Goal: Information Seeking & Learning: Find specific page/section

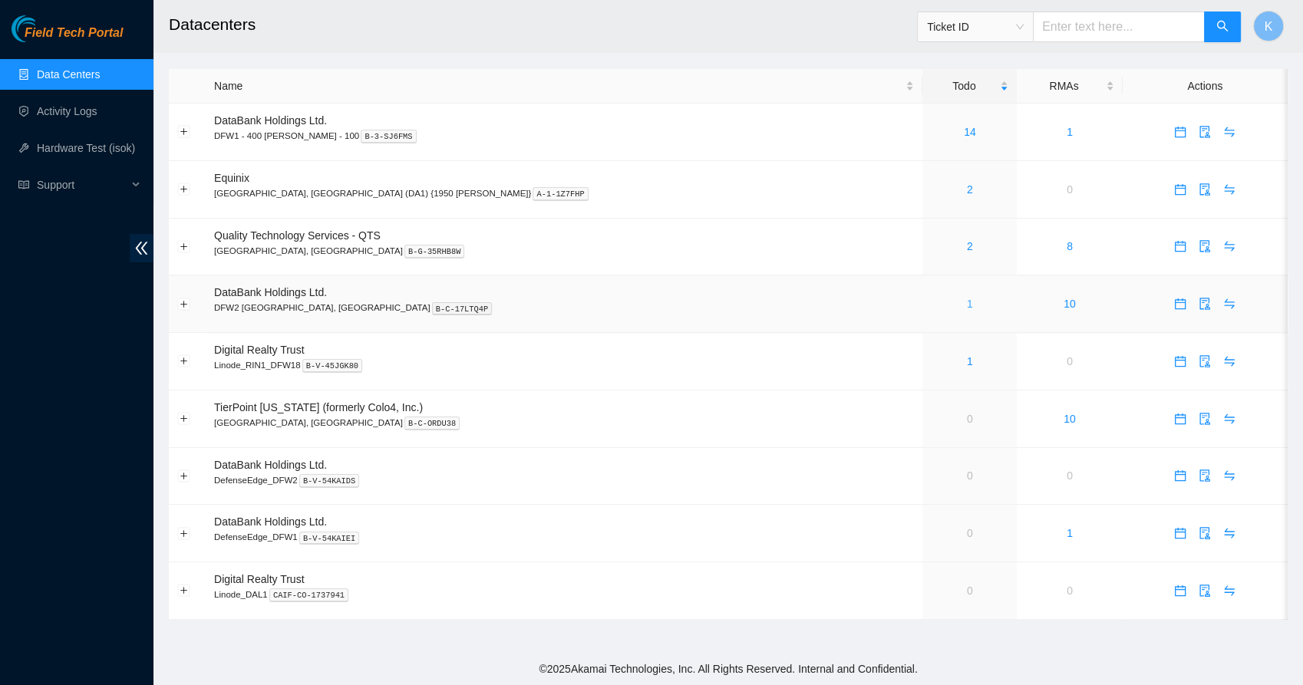
click at [967, 300] on link "1" at bounding box center [970, 304] width 6 height 12
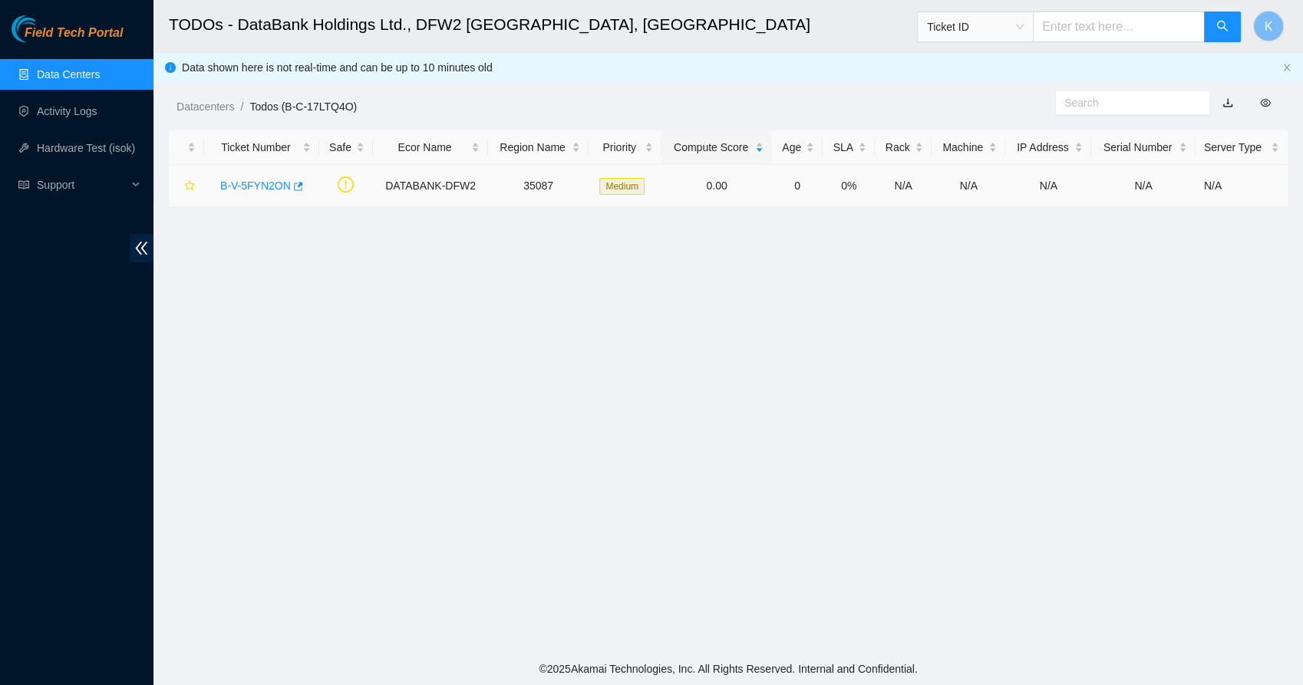
click at [261, 190] on link "B-V-5FYN2ON" at bounding box center [255, 186] width 71 height 12
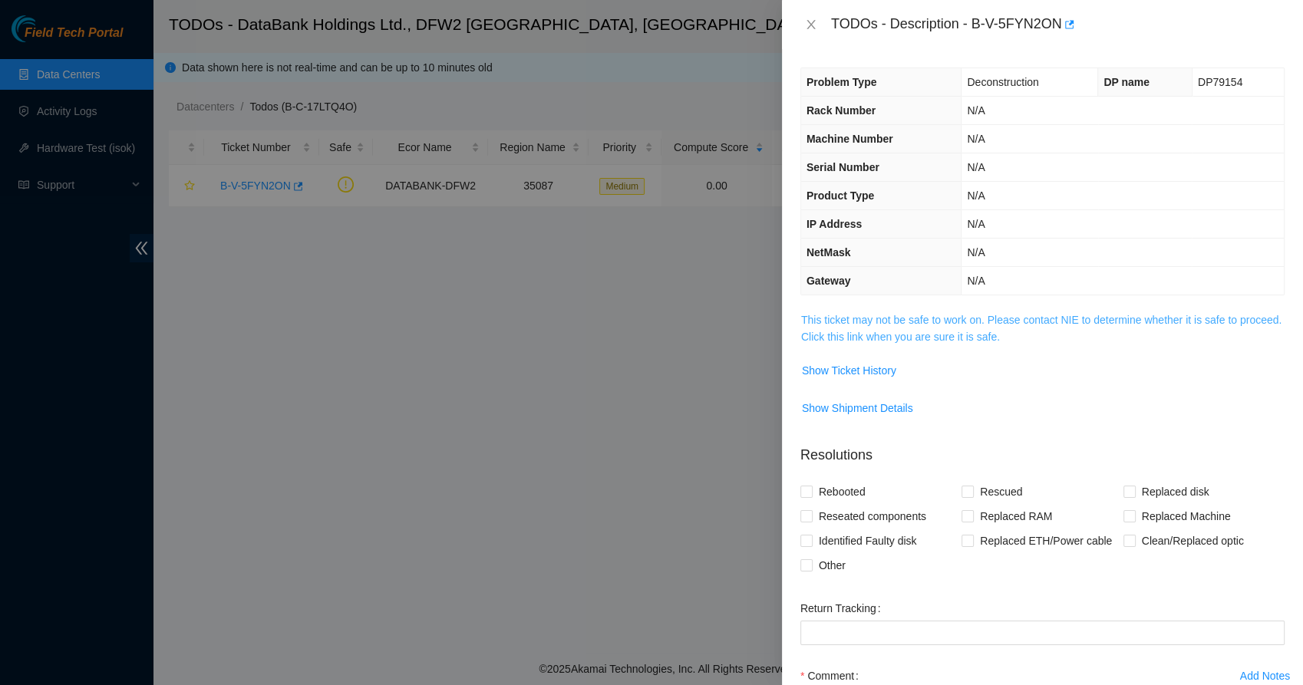
click at [859, 318] on link "This ticket may not be safe to work on. Please contact NIE to determine whether…" at bounding box center [1041, 328] width 480 height 29
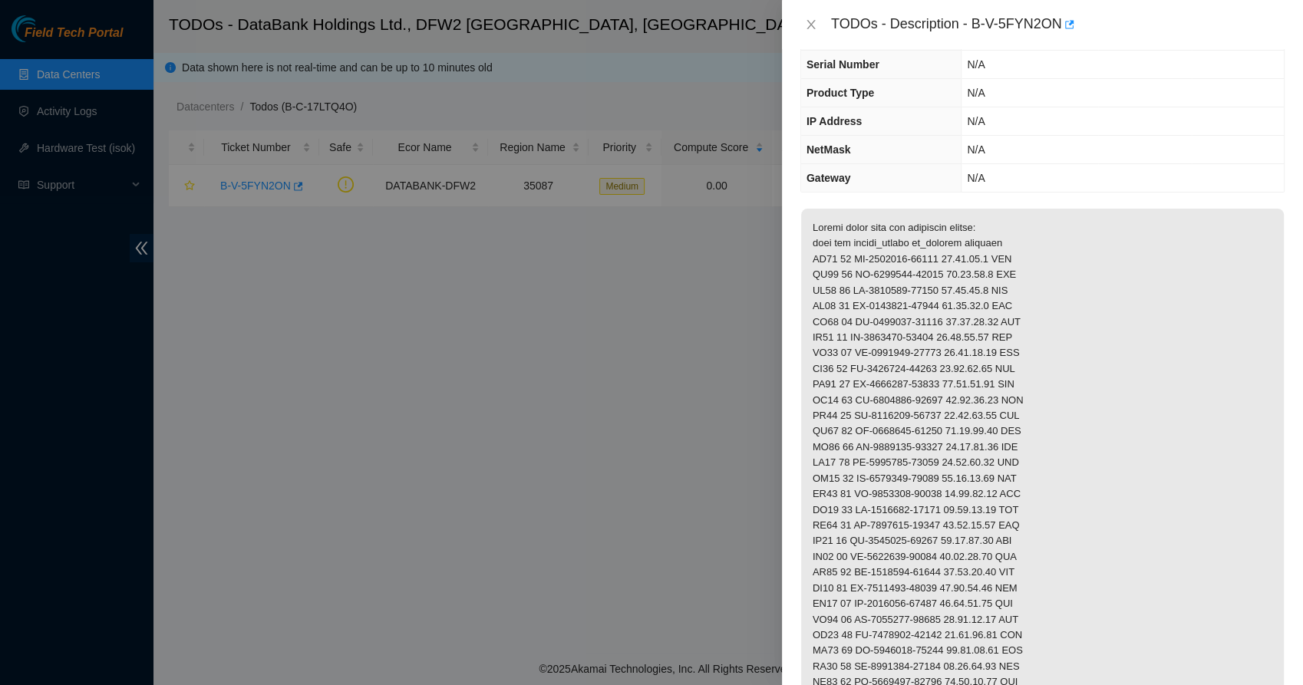
scroll to position [87, 0]
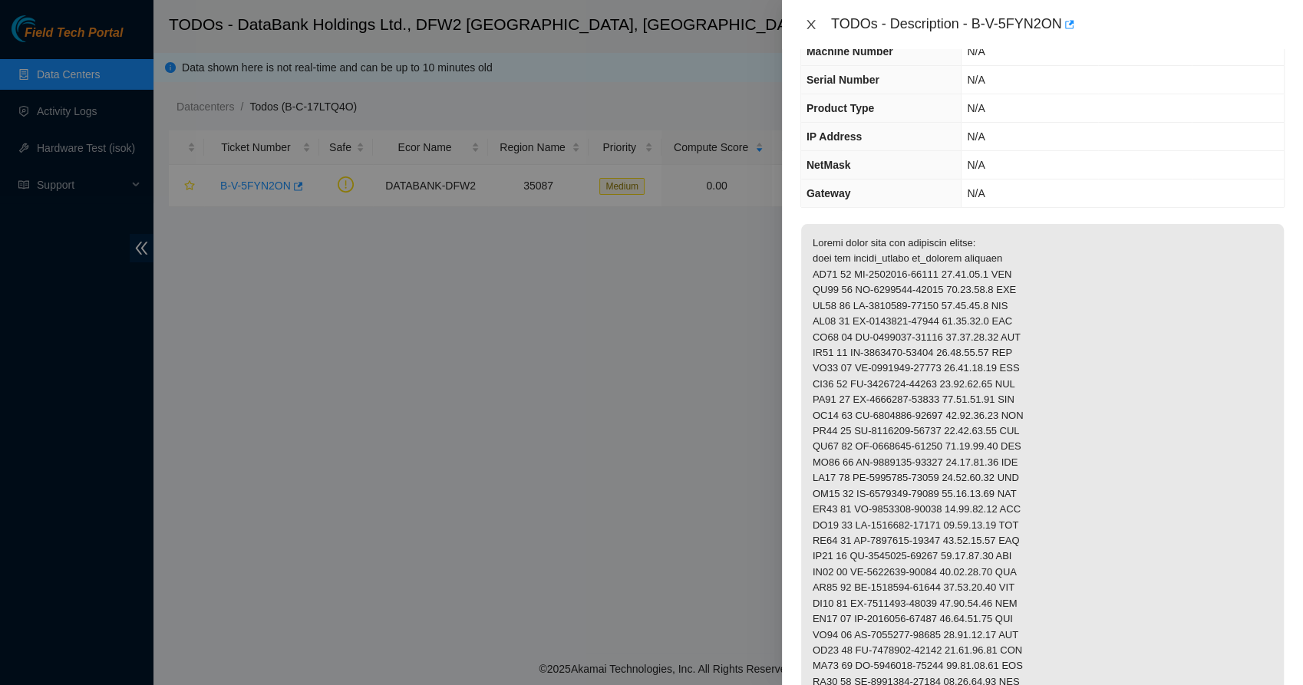
click at [813, 25] on icon "close" at bounding box center [811, 24] width 12 height 12
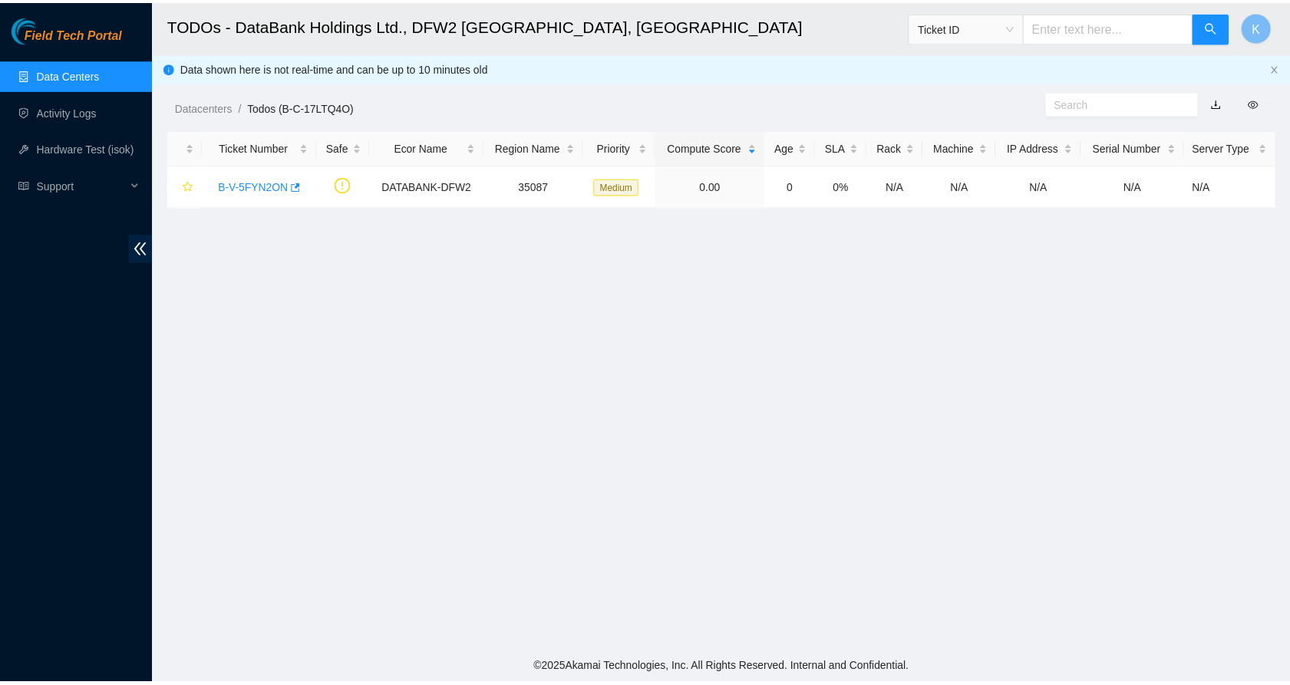
scroll to position [121, 0]
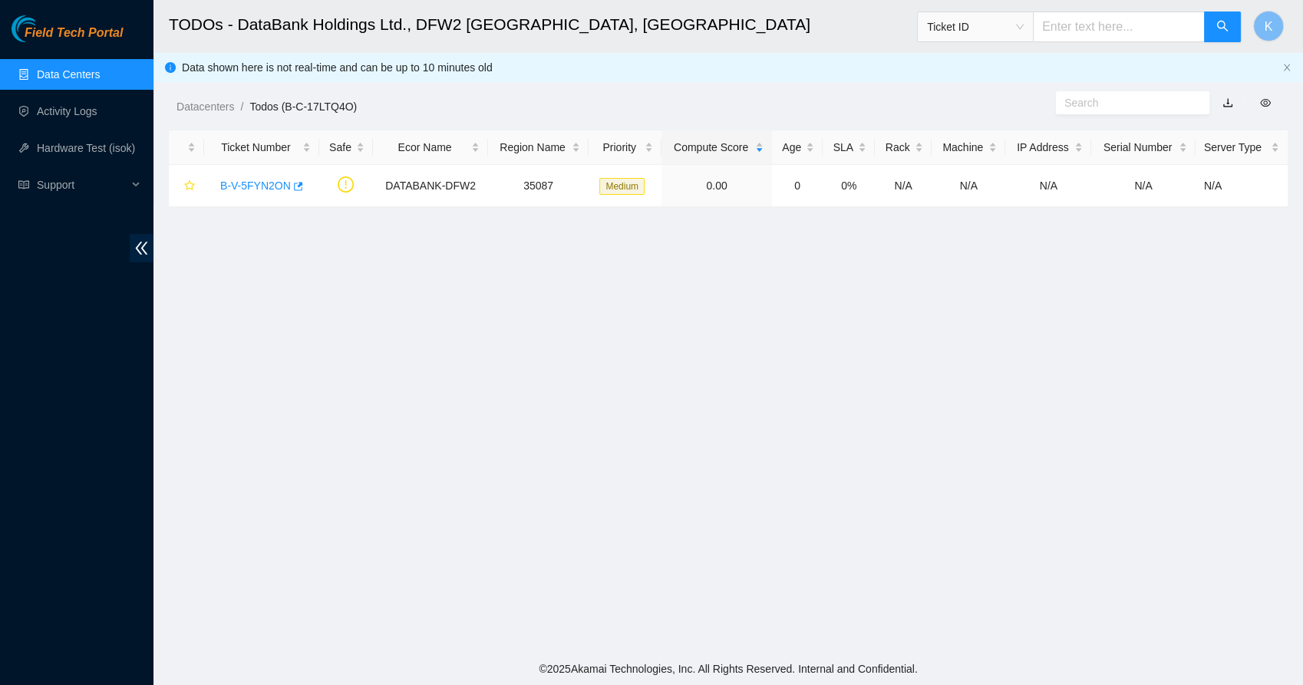
click at [74, 79] on link "Data Centers" at bounding box center [68, 74] width 63 height 12
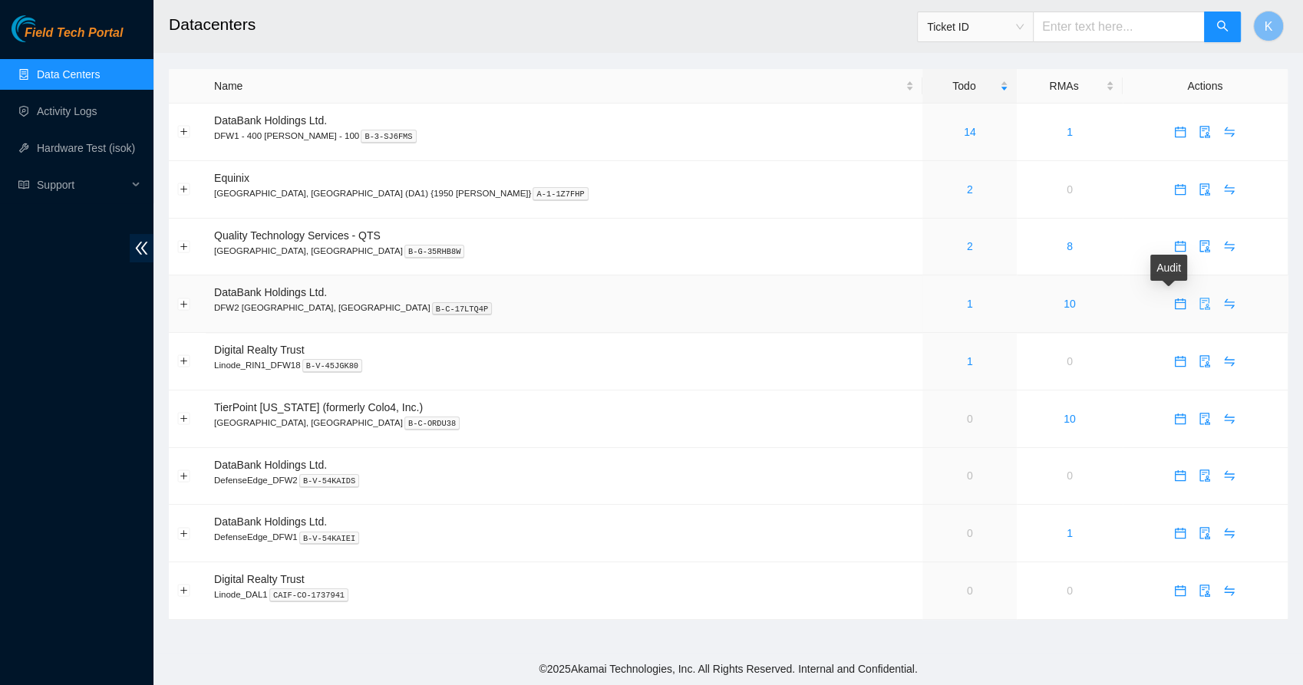
click at [1199, 302] on icon "audit" at bounding box center [1205, 304] width 12 height 12
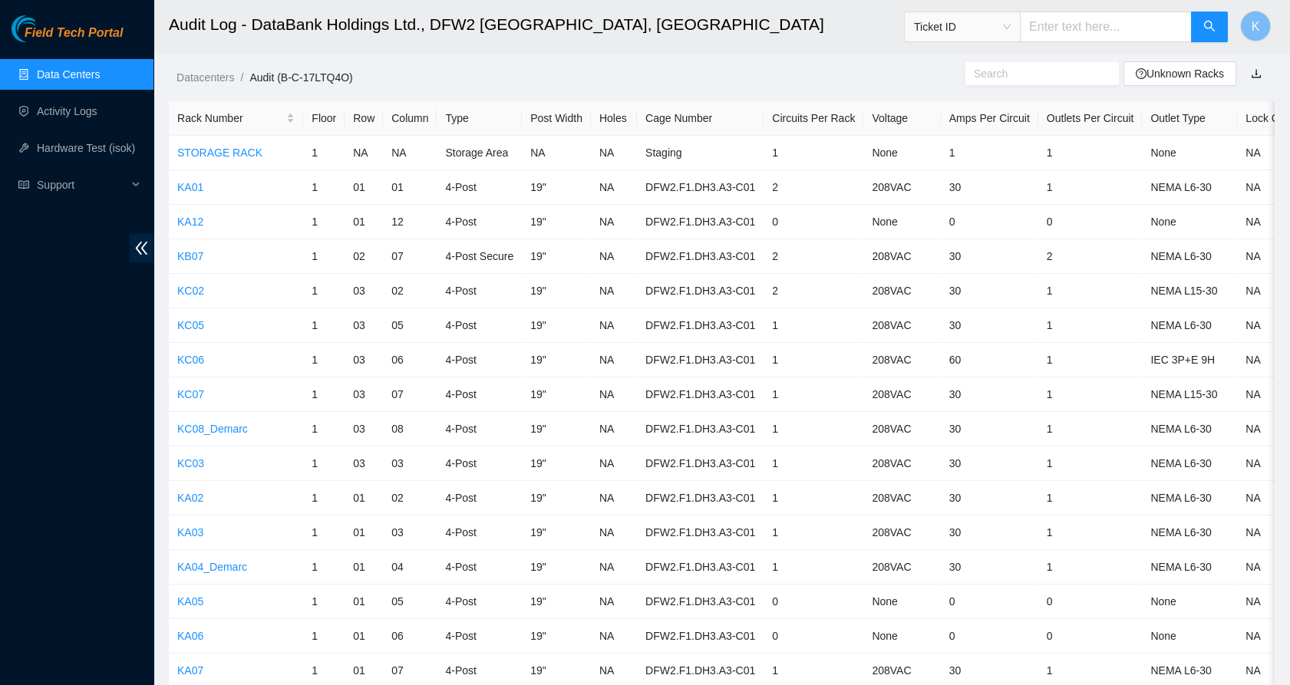
click at [1013, 81] on input "text" at bounding box center [1036, 73] width 124 height 17
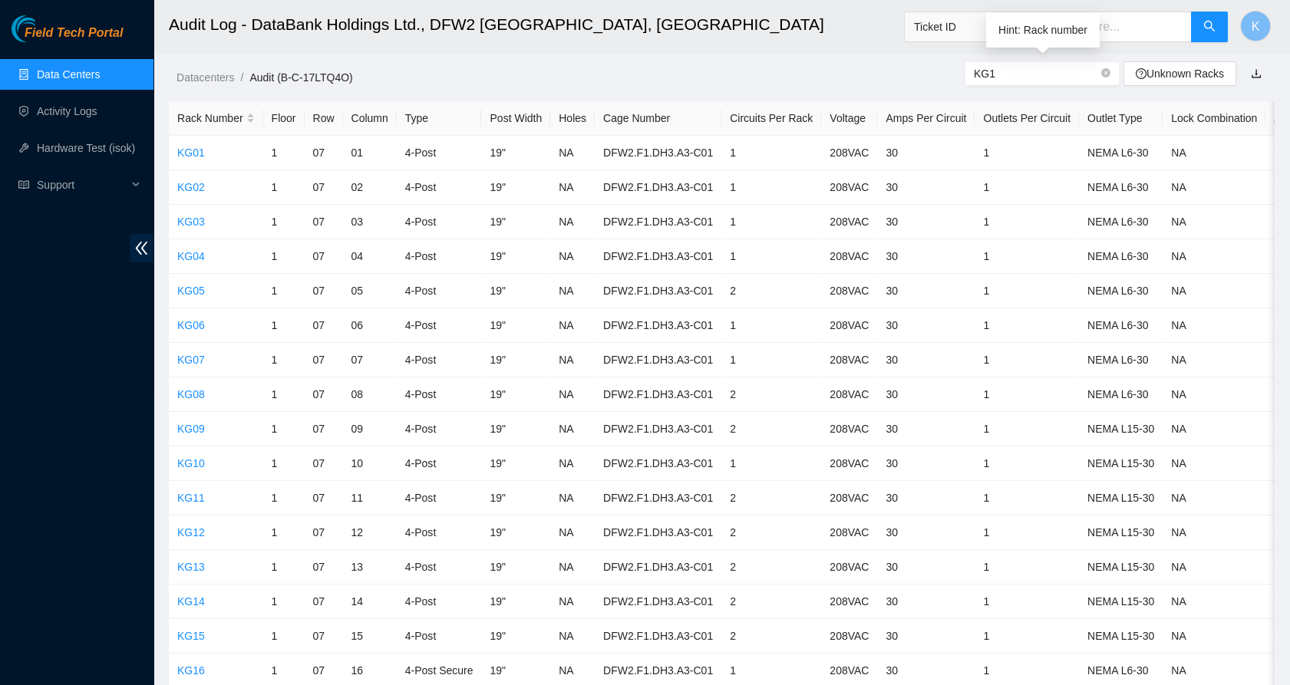
type input "KG17"
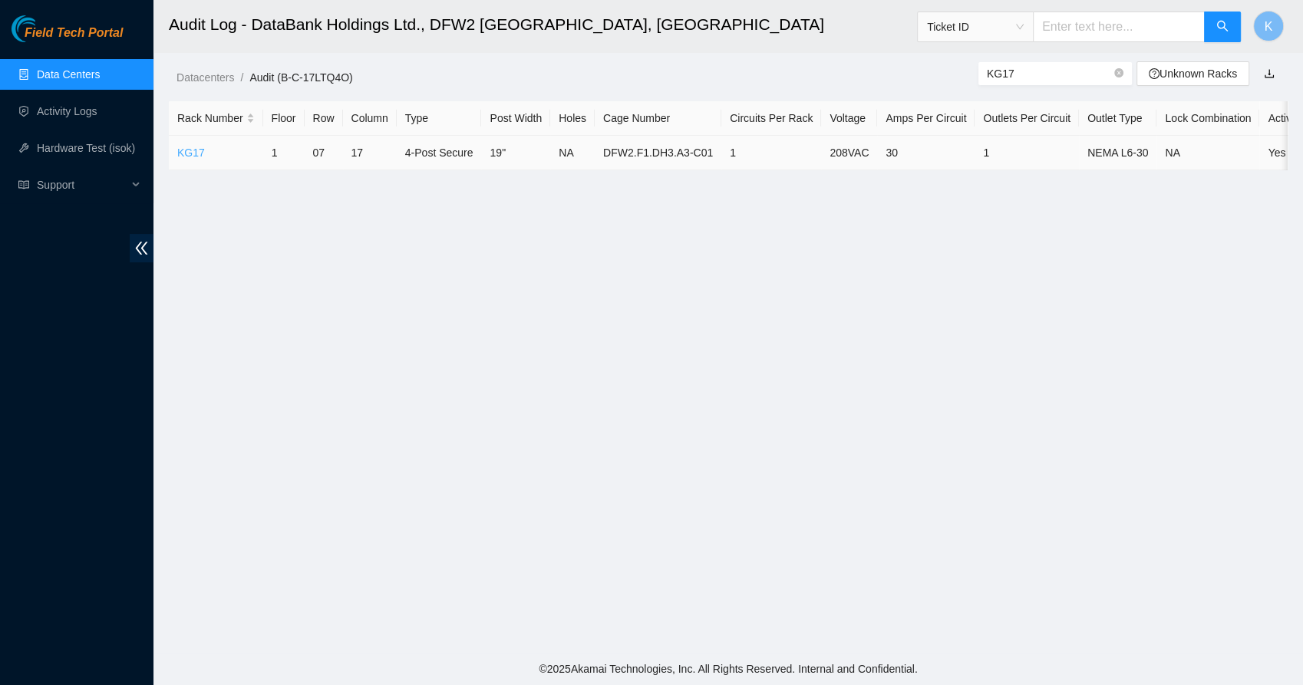
click at [187, 157] on link "KG17" at bounding box center [191, 153] width 28 height 12
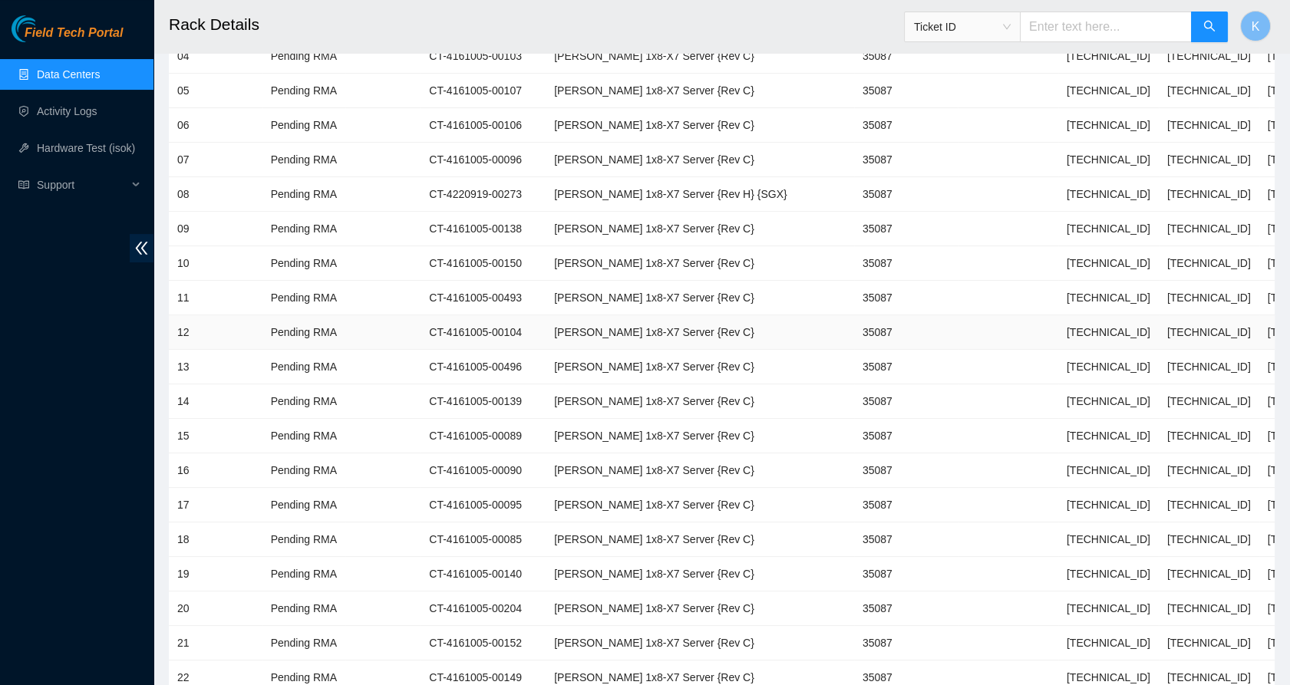
scroll to position [1031, 0]
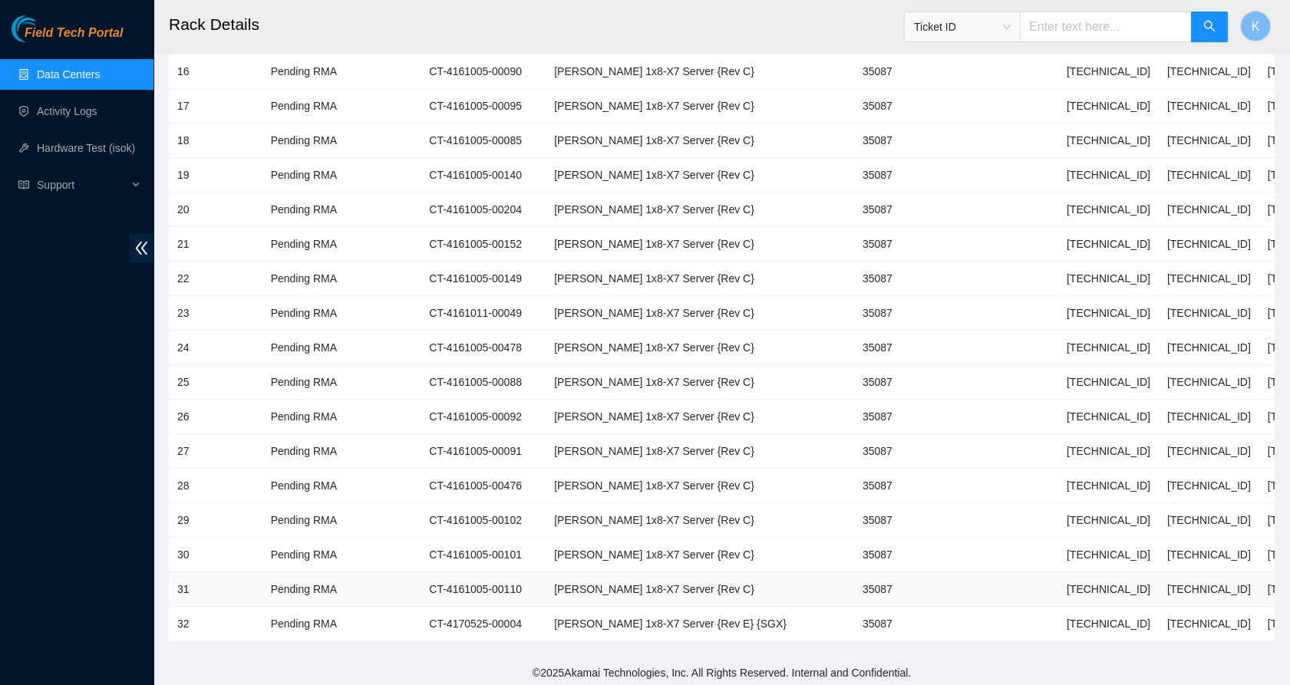
click at [569, 579] on td "[PERSON_NAME] 1x8-X7 Server {Rev C}" at bounding box center [700, 589] width 308 height 35
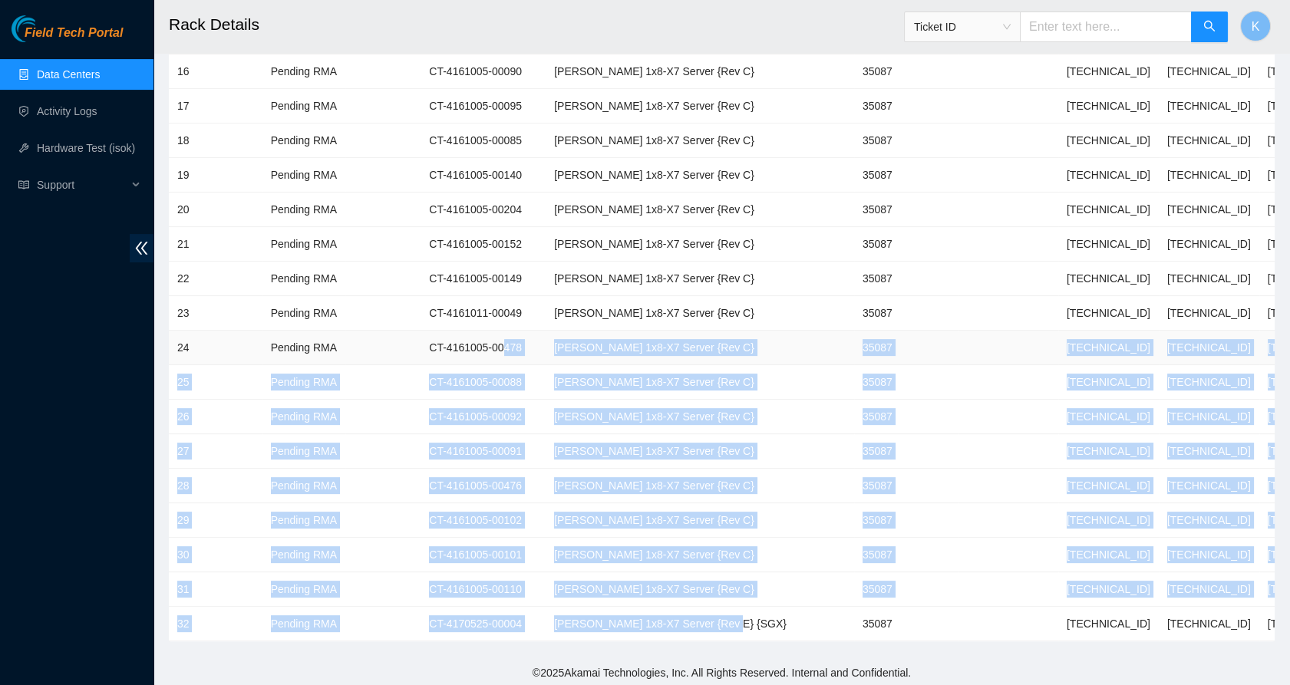
drag, startPoint x: 757, startPoint y: 622, endPoint x: 500, endPoint y: 341, distance: 381.3
click at [694, 415] on td "[PERSON_NAME] 1x8-X7 Server {Rev C}" at bounding box center [700, 417] width 308 height 35
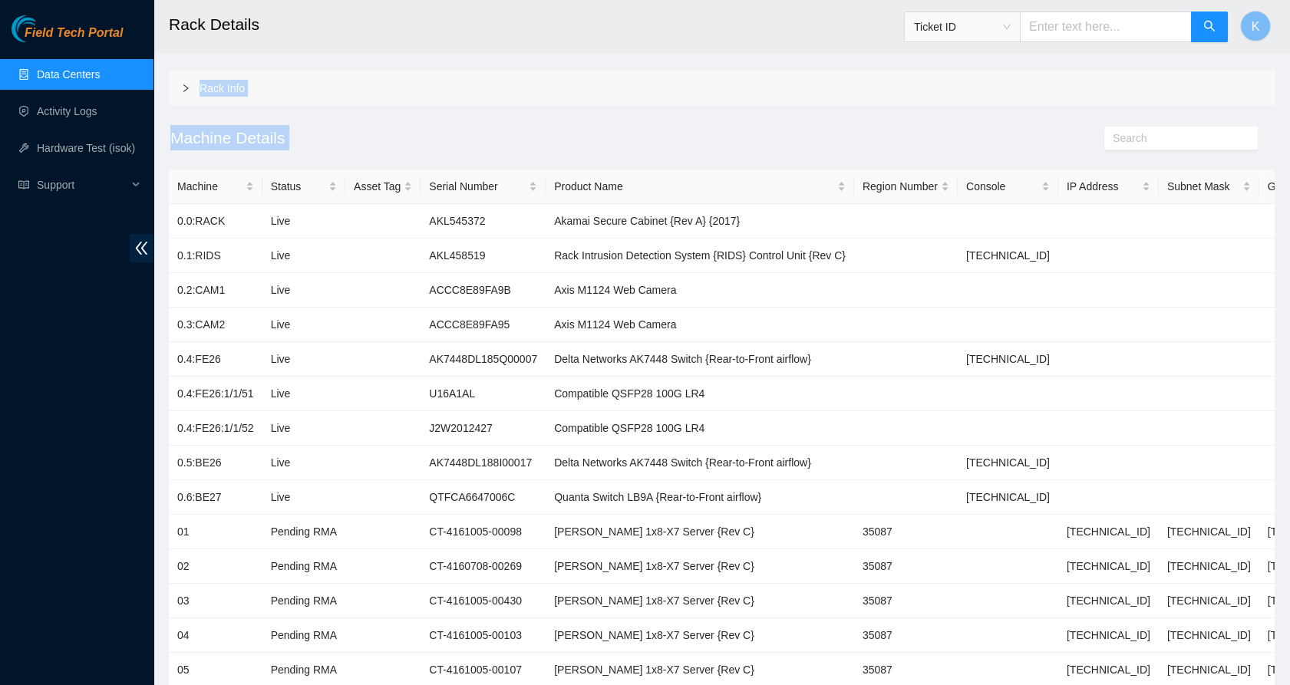
scroll to position [0, 0]
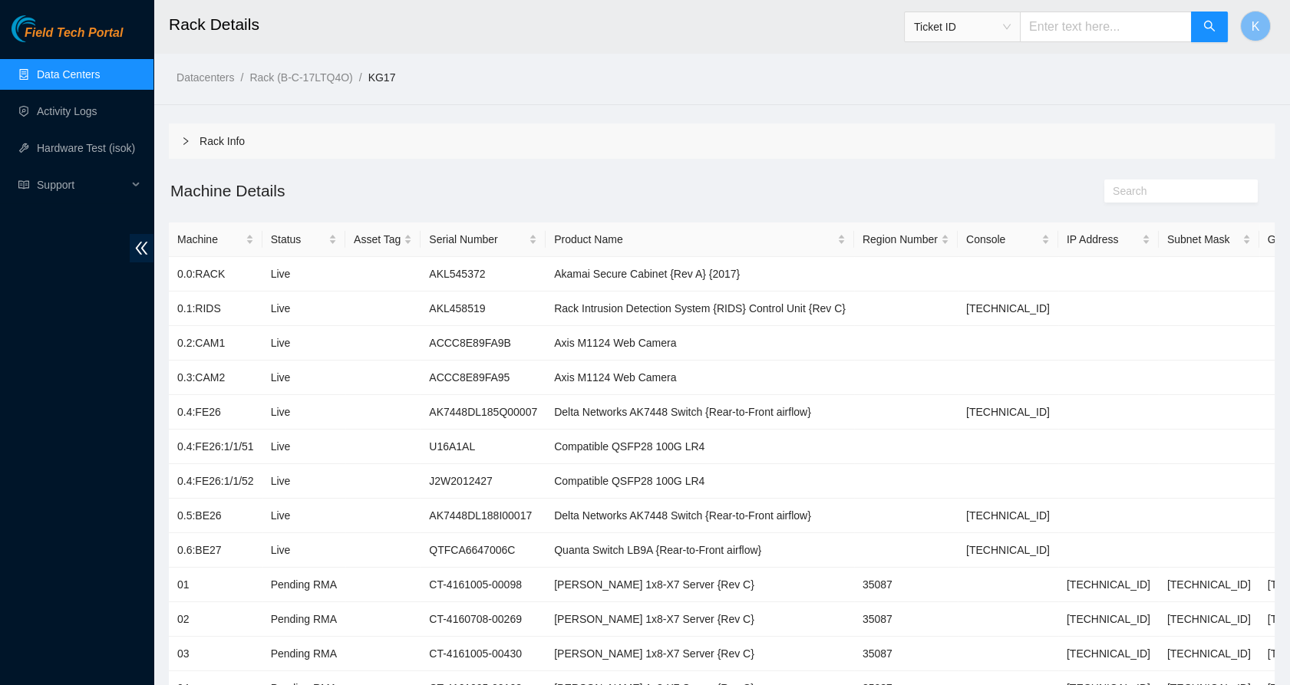
drag, startPoint x: 1255, startPoint y: 640, endPoint x: 173, endPoint y: 218, distance: 1160.6
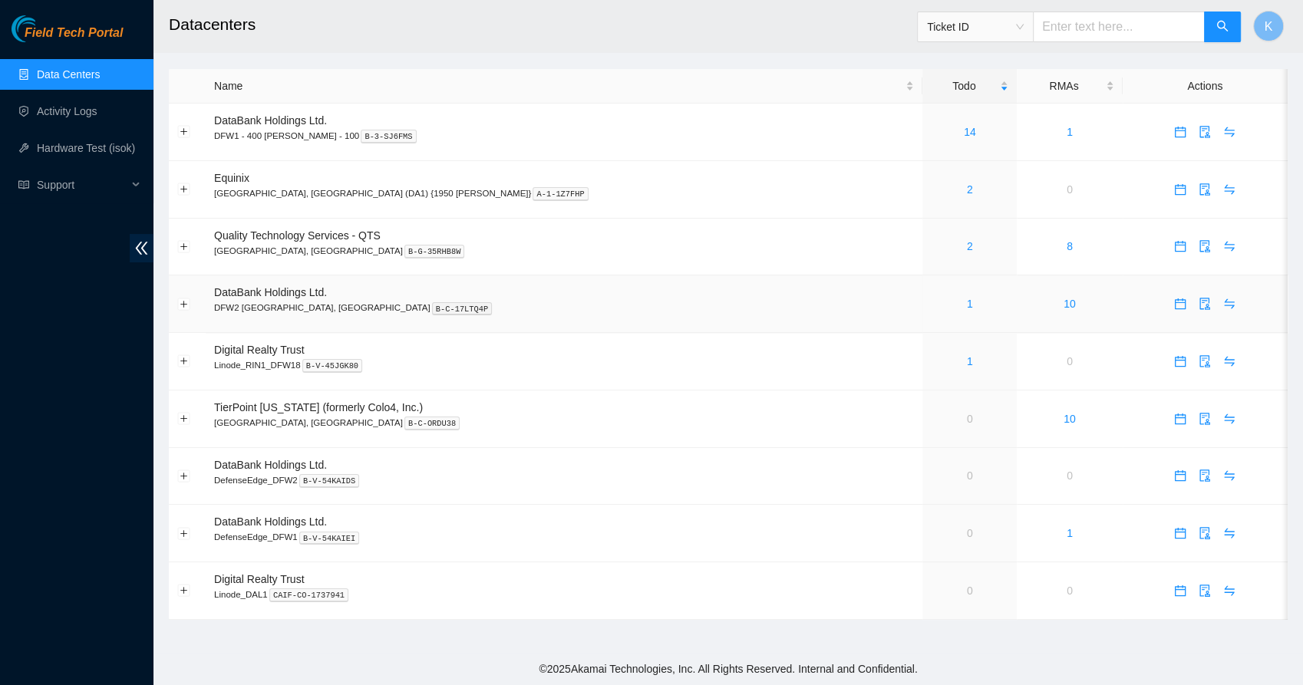
click at [931, 308] on div "1" at bounding box center [969, 303] width 77 height 17
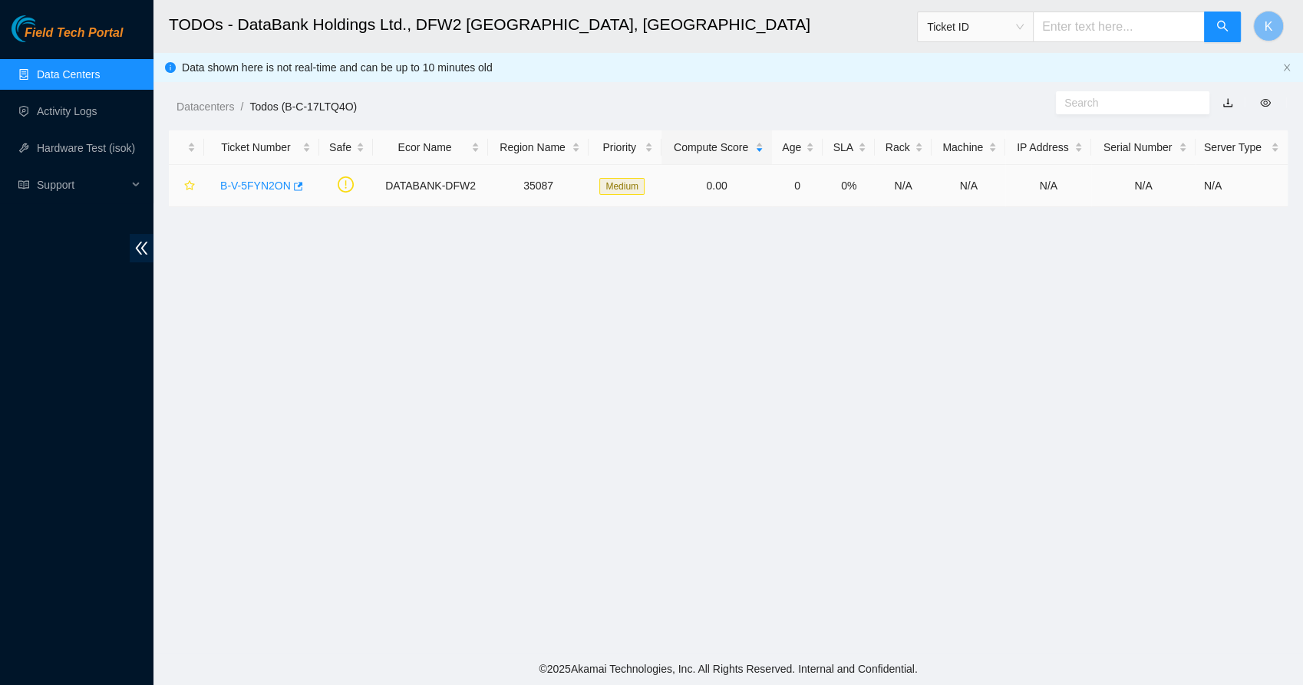
click at [264, 189] on link "B-V-5FYN2ON" at bounding box center [255, 186] width 71 height 12
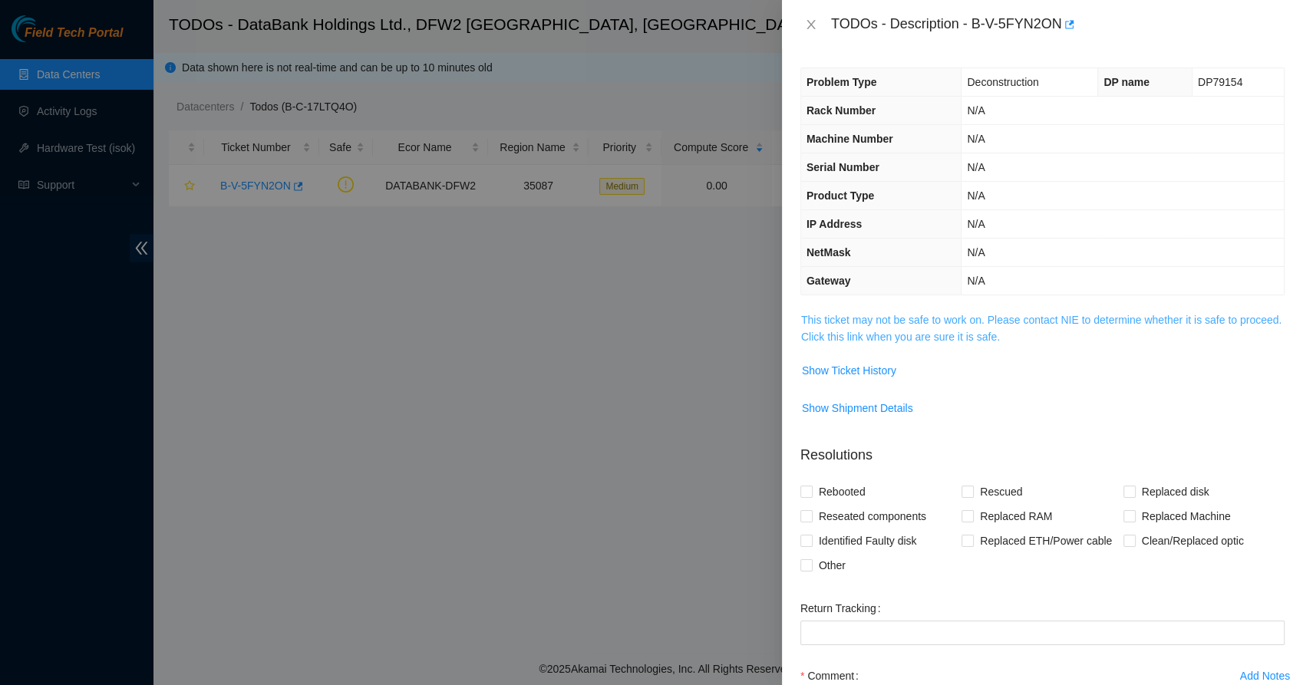
click at [870, 319] on link "This ticket may not be safe to work on. Please contact NIE to determine whether…" at bounding box center [1041, 328] width 480 height 29
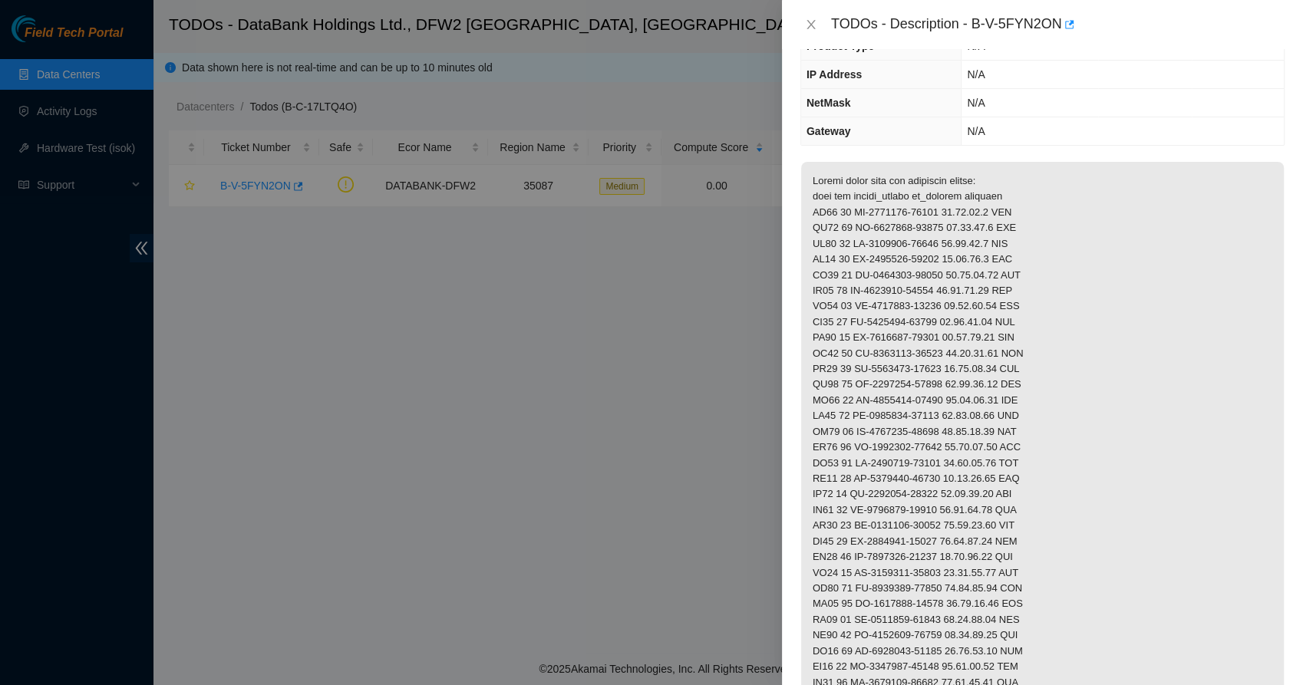
scroll to position [387, 0]
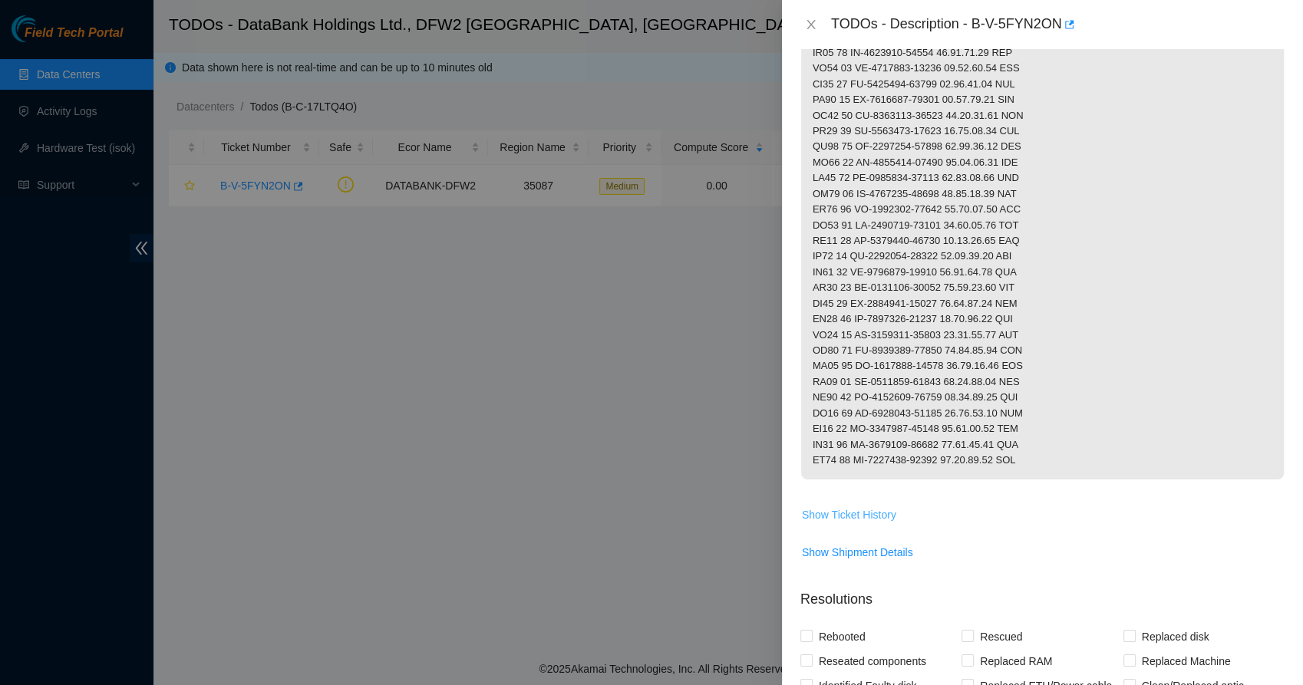
click at [835, 523] on span "Show Ticket History" at bounding box center [849, 514] width 94 height 17
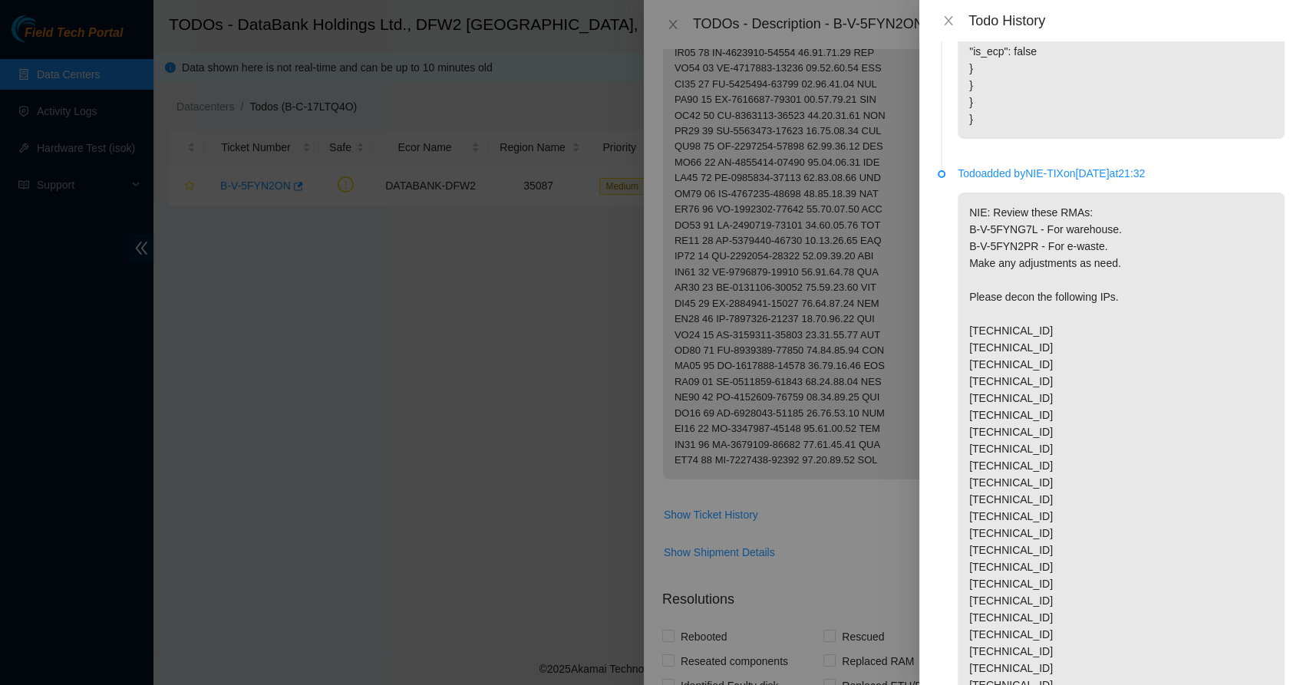
scroll to position [915, 0]
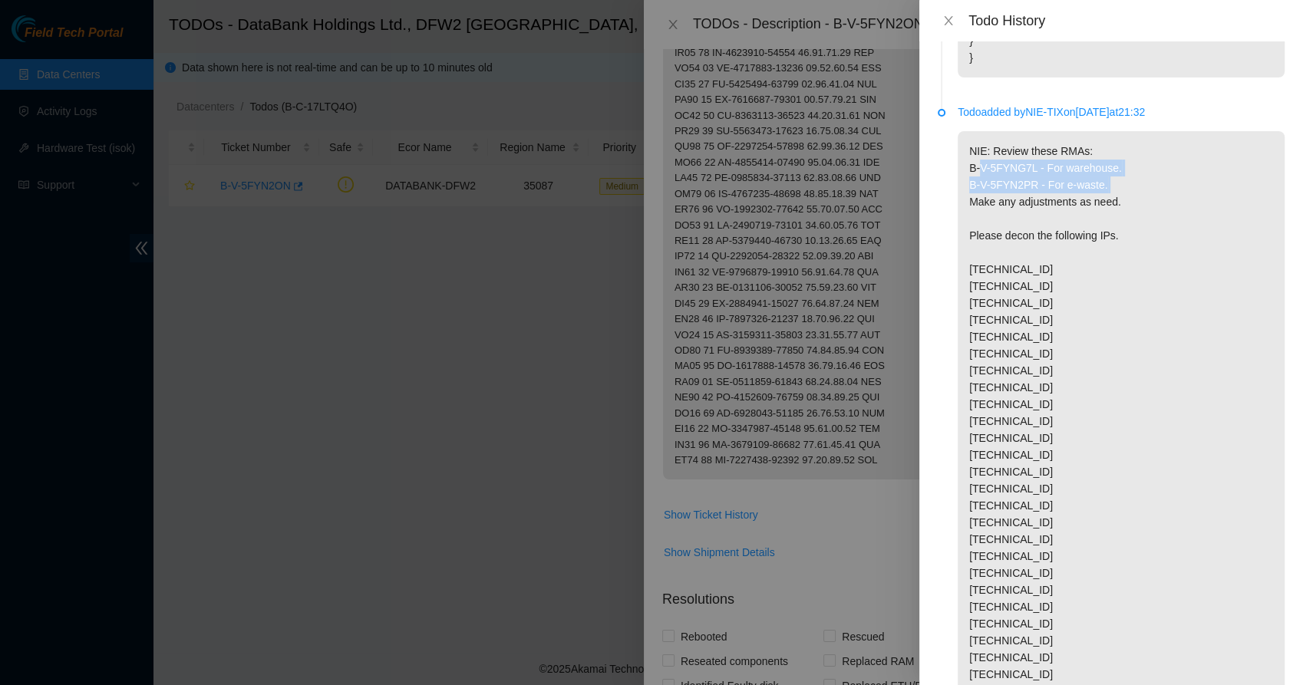
drag, startPoint x: 1106, startPoint y: 221, endPoint x: 968, endPoint y: 207, distance: 138.0
click at [968, 207] on p "NIE: Review these RMAs: B-V-5FYNG7L - For warehouse. B-V-5FYN2PR - For e-waste.…" at bounding box center [1121, 471] width 327 height 681
copy p "B-V-5FYNG7L - For warehouse. B-V-5FYN2PR - For e-waste."
